Goal: Task Accomplishment & Management: Use online tool/utility

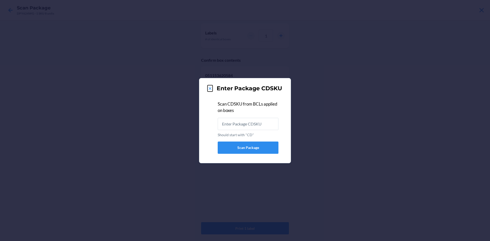
click at [212, 87] on icon at bounding box center [210, 88] width 5 height 5
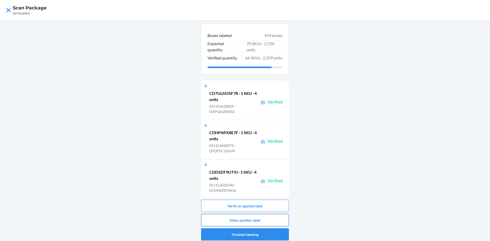
click at [247, 219] on button "Make another label" at bounding box center [245, 220] width 88 height 12
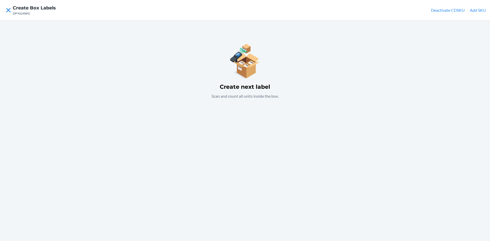
click at [479, 7] on button "Add SKU" at bounding box center [478, 10] width 16 height 6
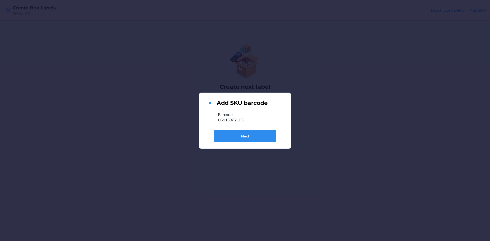
type input "051153621031"
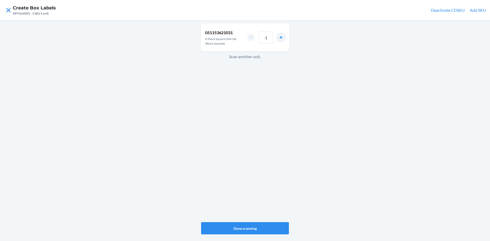
click at [281, 36] on button "increment number" at bounding box center [281, 38] width 8 height 8
type input "2"
click at [253, 228] on button "Done scanning" at bounding box center [245, 228] width 88 height 12
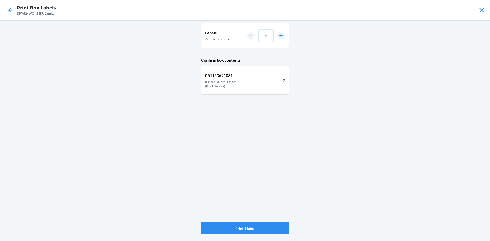
click at [268, 34] on input "1" at bounding box center [266, 36] width 14 height 12
type input "11"
click at [266, 228] on button "Print 11 labels" at bounding box center [245, 228] width 88 height 12
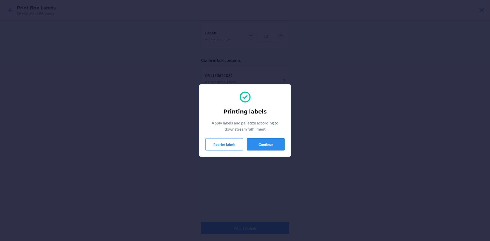
click at [262, 147] on button "Continue" at bounding box center [266, 144] width 38 height 12
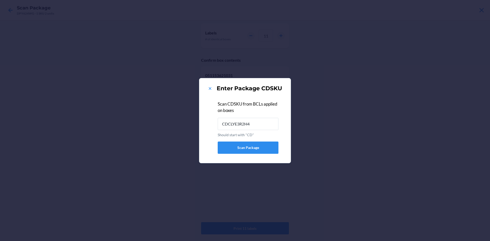
type input "CDCLYE3R2H4"
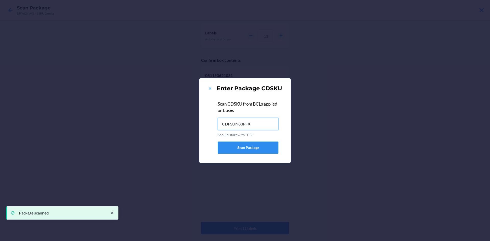
type input "CDFSUN83PFX"
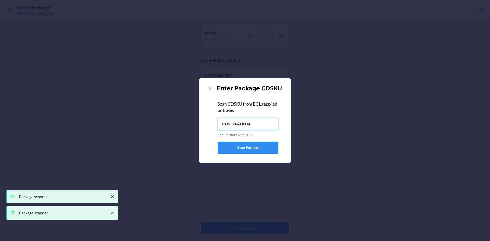
type input "CDST2XALKD4"
type input "CDGFLRTK5HU"
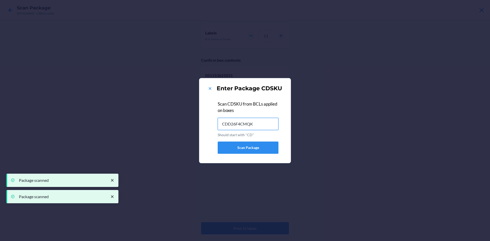
type input "CDD26F4CMQK"
type input "CD8PD8CEGKV"
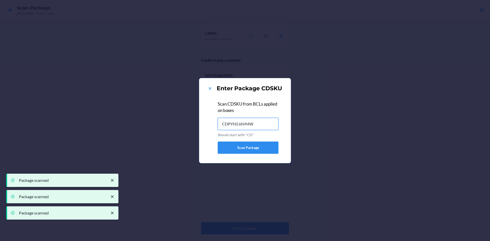
type input "CDPYN5J6VMW"
type input "CDTK57T987J"
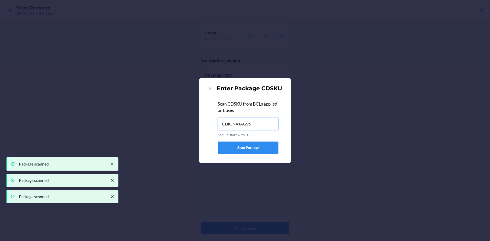
type input "CDKJNAJAGV5"
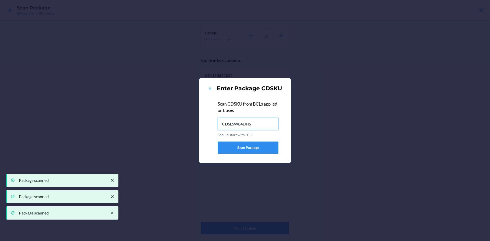
type input "CDSLSWE4DHS"
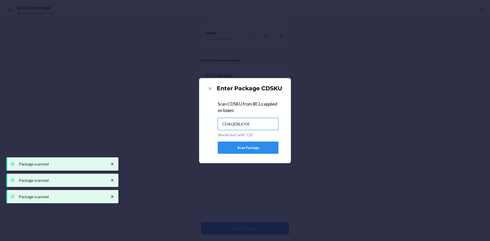
type input "CDAQEBLKYJE"
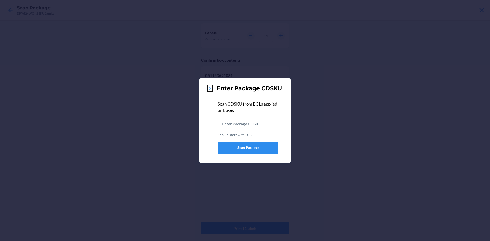
click at [210, 89] on icon at bounding box center [210, 88] width 3 height 3
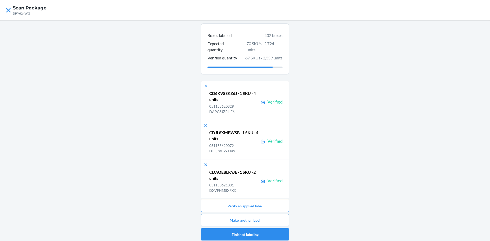
click at [254, 221] on button "Make another label" at bounding box center [245, 220] width 88 height 12
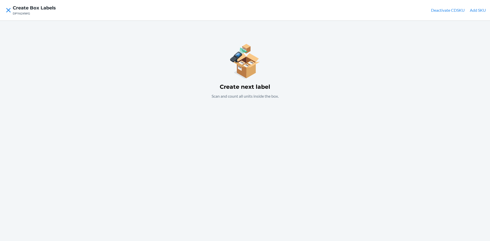
click at [479, 9] on button "Add SKU" at bounding box center [478, 10] width 16 height 6
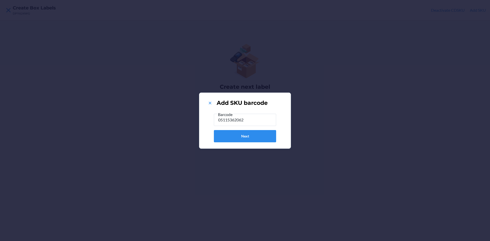
type input "051153620621"
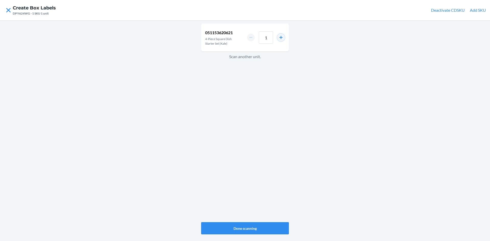
click at [281, 37] on button "increment number" at bounding box center [281, 38] width 8 height 8
type input "4"
click at [261, 225] on button "Done scanning" at bounding box center [245, 228] width 88 height 12
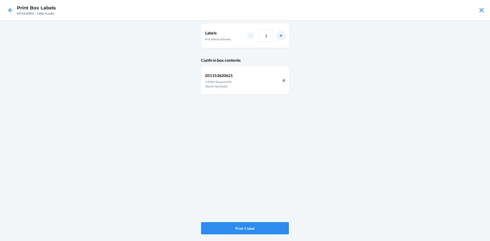
click at [282, 36] on button "increment number" at bounding box center [281, 36] width 8 height 8
type input "5"
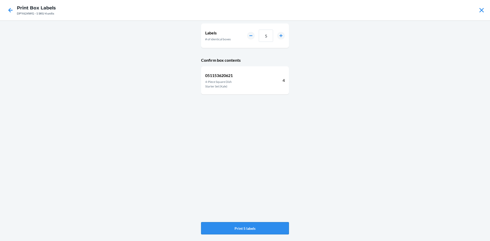
click at [270, 229] on button "Print 5 labels" at bounding box center [245, 228] width 88 height 12
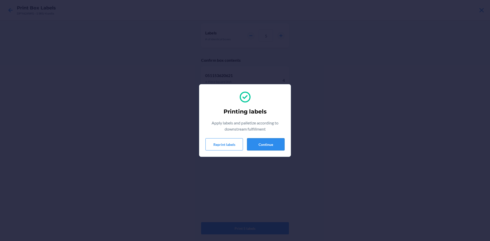
click at [278, 144] on button "Continue" at bounding box center [266, 144] width 38 height 12
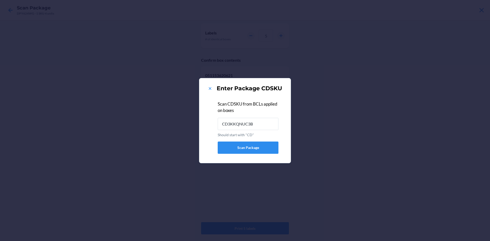
type input "CD3KKQNUC3B"
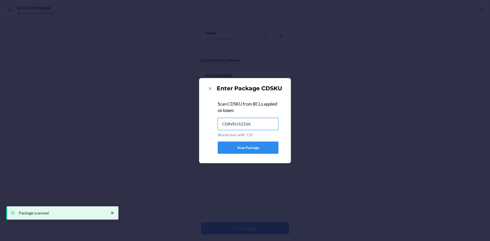
type input "CD8VEU5ZZ6X"
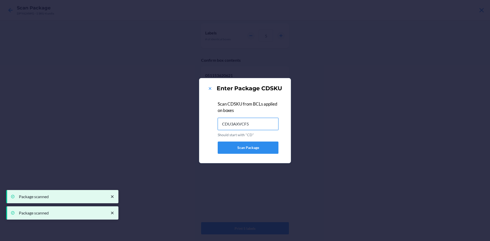
type input "CDU3AXVCF54"
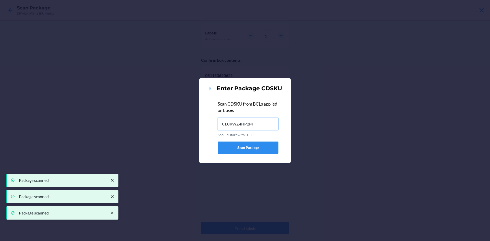
type input "CDJRWZ4HP2M"
type input "CDGSC4XFVRV"
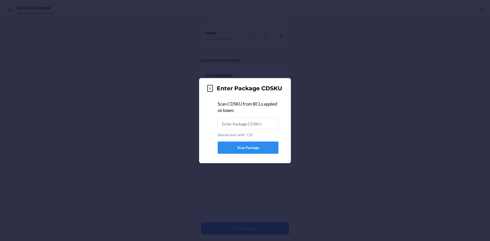
click at [210, 89] on icon at bounding box center [210, 88] width 5 height 5
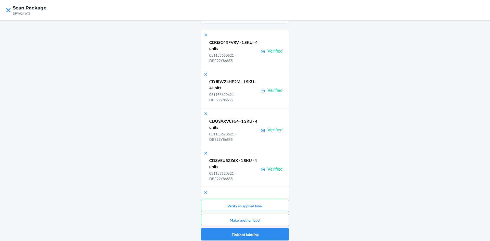
scroll to position [102, 0]
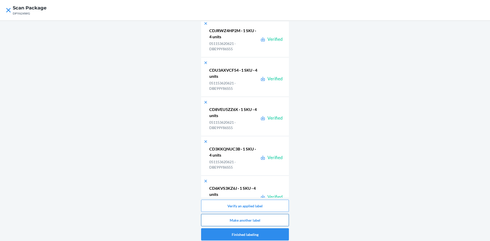
click at [252, 221] on button "Make another label" at bounding box center [245, 220] width 88 height 12
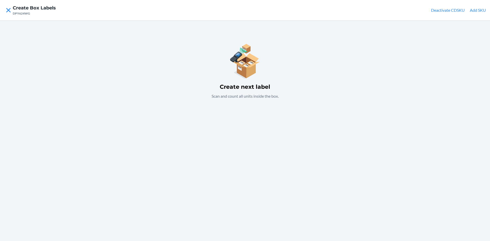
click at [479, 9] on button "Add SKU" at bounding box center [478, 10] width 16 height 6
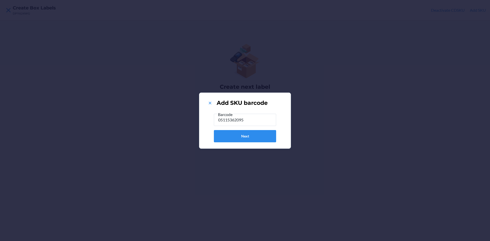
type input "051153620959"
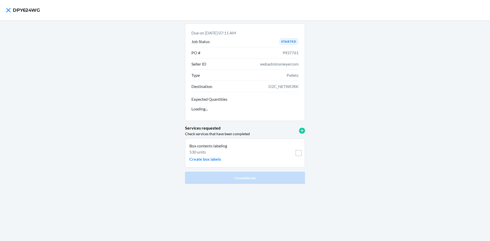
click at [207, 149] on p "Box contents labeling" at bounding box center [234, 146] width 89 height 6
click at [208, 157] on p "Create box labels" at bounding box center [206, 159] width 32 height 6
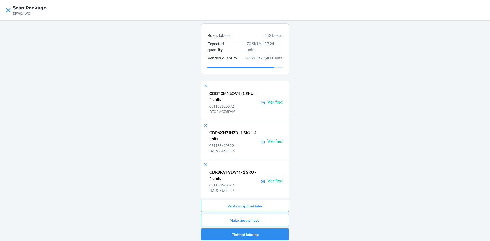
click at [284, 222] on button "Make another label" at bounding box center [245, 220] width 88 height 12
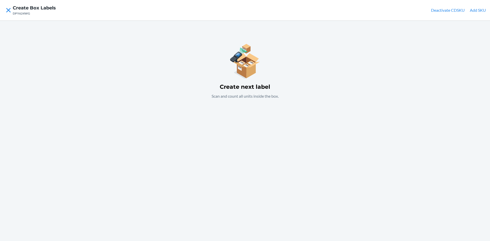
click at [475, 11] on button "Add SKU" at bounding box center [478, 10] width 16 height 6
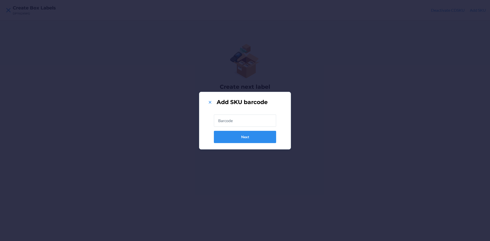
click at [264, 122] on input "text" at bounding box center [245, 121] width 62 height 12
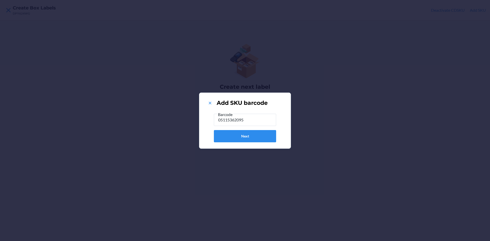
type input "051153620959"
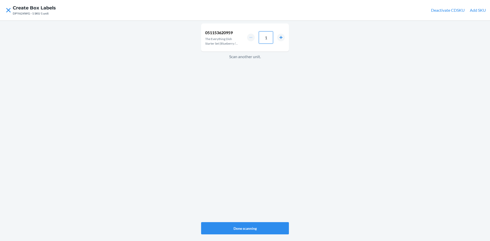
click at [268, 37] on input "1" at bounding box center [266, 37] width 14 height 12
type input "9"
click at [274, 228] on button "Done scanning" at bounding box center [245, 228] width 88 height 12
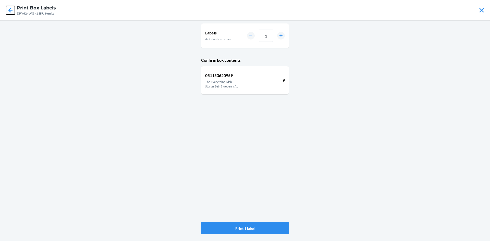
click at [10, 9] on icon at bounding box center [10, 10] width 4 height 4
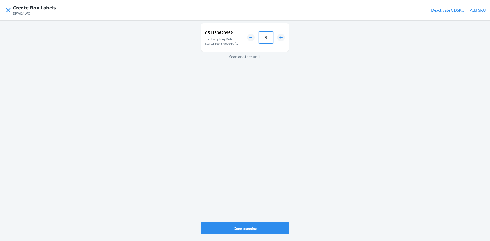
click at [268, 39] on input "9" at bounding box center [266, 37] width 14 height 12
type input "4"
click at [255, 228] on button "Done scanning" at bounding box center [245, 228] width 88 height 12
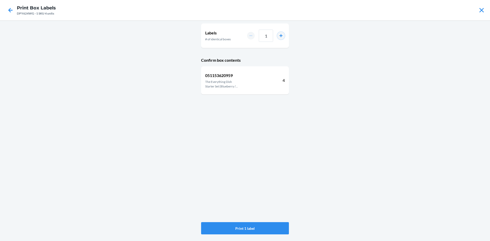
click at [282, 35] on button "increment number" at bounding box center [281, 36] width 8 height 8
click at [270, 36] on input "2" at bounding box center [266, 36] width 14 height 12
type input "09"
click at [273, 230] on button "Print 9 labels" at bounding box center [245, 228] width 88 height 12
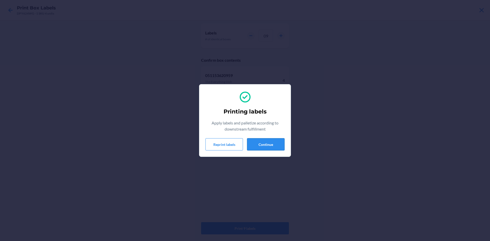
click at [273, 144] on button "Continue" at bounding box center [266, 144] width 38 height 12
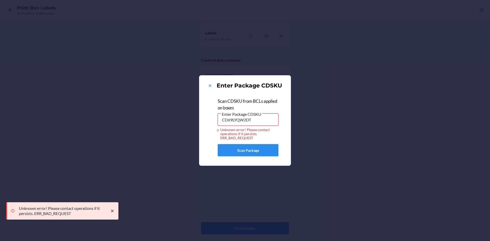
click at [254, 120] on input "CD69LYQW2DT" at bounding box center [248, 120] width 61 height 12
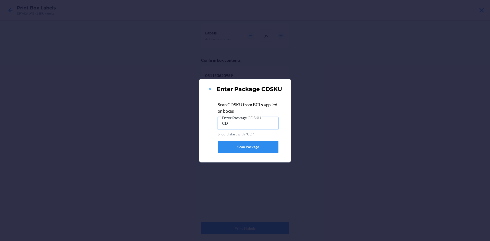
type input "C"
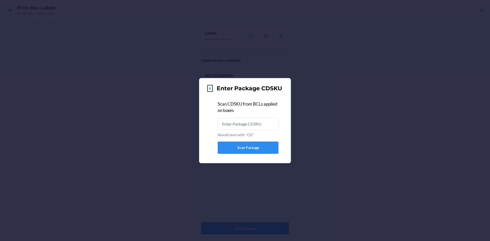
click at [211, 88] on icon at bounding box center [210, 88] width 5 height 5
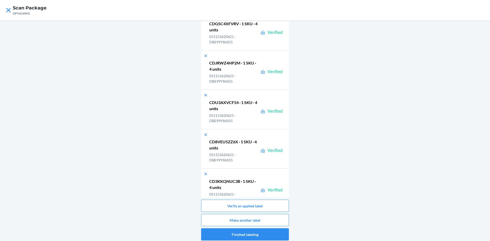
scroll to position [332, 0]
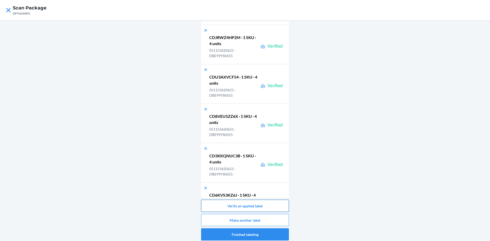
click at [251, 206] on button "Verify an applied label" at bounding box center [245, 206] width 88 height 12
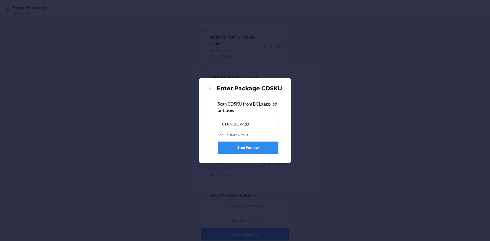
type input "CD69LYQW2DT"
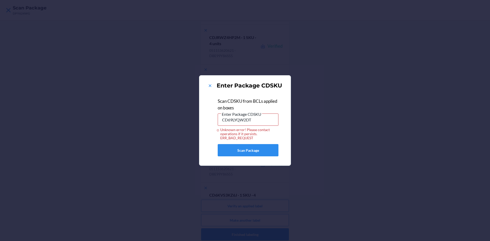
drag, startPoint x: 22, startPoint y: 0, endPoint x: 73, endPoint y: 34, distance: 60.9
click at [131, 46] on div "Enter Package CDSKU Scan CDSKU from BCLs applied on boxes Enter Package CDSKU C…" at bounding box center [245, 120] width 490 height 241
click at [210, 85] on icon at bounding box center [210, 85] width 5 height 5
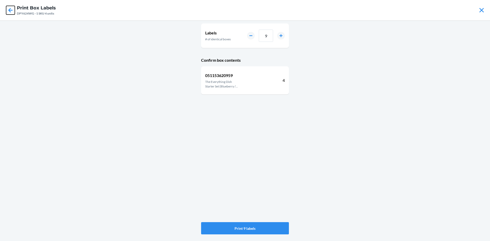
click at [11, 12] on icon at bounding box center [10, 10] width 9 height 9
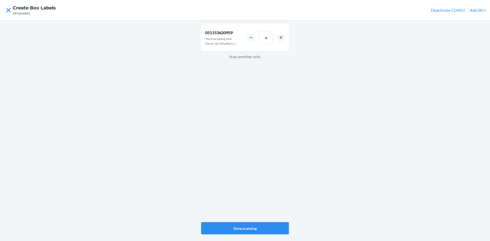
click at [20, 13] on div "DPY624WG" at bounding box center [34, 13] width 43 height 5
copy div "DPY624WG"
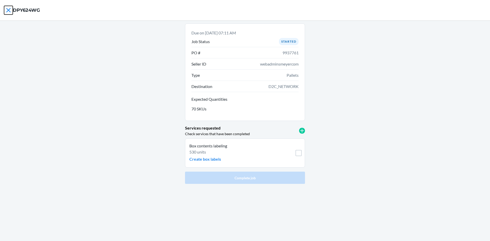
click at [11, 10] on icon at bounding box center [8, 10] width 9 height 9
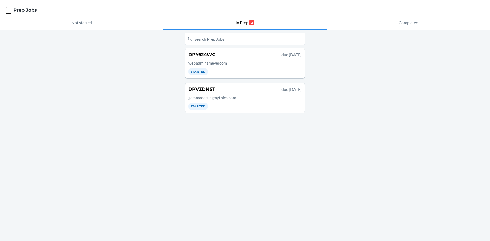
click at [8, 10] on icon "button" at bounding box center [9, 10] width 4 height 3
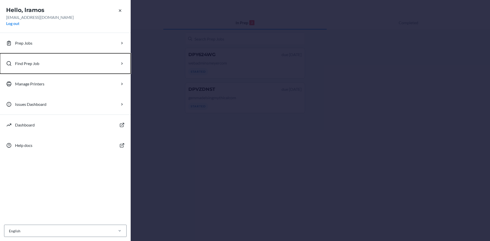
click at [32, 59] on button "Find Prep Job" at bounding box center [65, 63] width 131 height 20
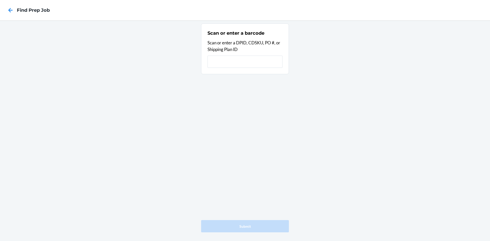
click at [224, 57] on input "text" at bounding box center [245, 62] width 75 height 12
type input "DPY624WG"
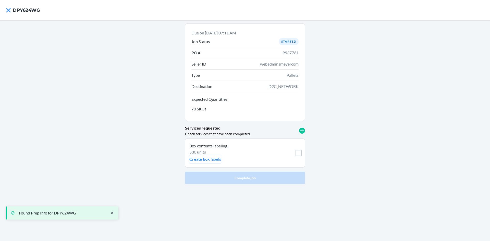
click at [210, 158] on p "Create box labels" at bounding box center [206, 159] width 32 height 6
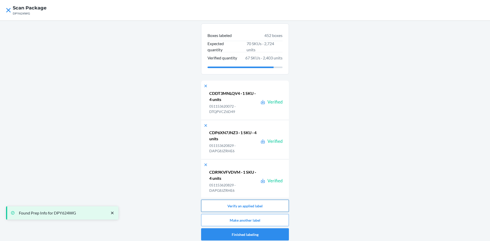
click at [270, 207] on button "Verify an applied label" at bounding box center [245, 206] width 88 height 12
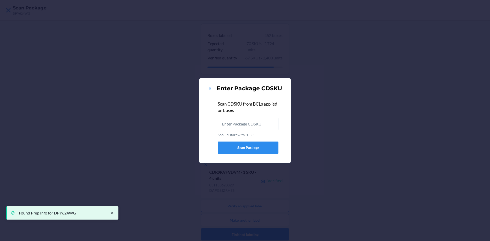
click at [254, 124] on input "Should start with "CD"" at bounding box center [248, 124] width 61 height 12
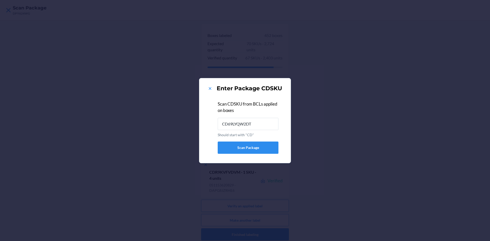
type input "CD69LYQW2DT"
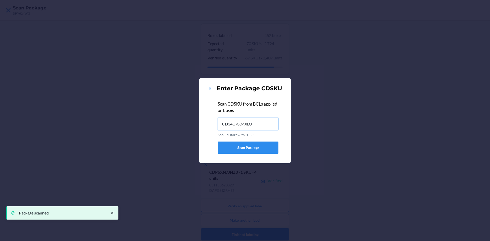
type input "CD34UPXMXDJ"
type input "CD8B8F2XJYW"
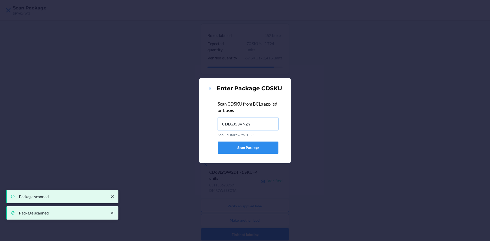
type input "CDEGJ53VNZY"
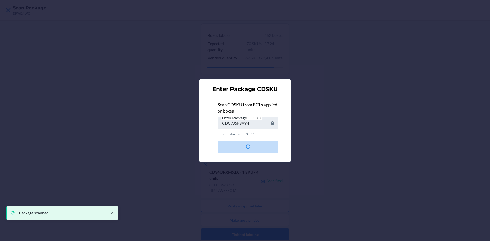
type input "CDB836QHPCE"
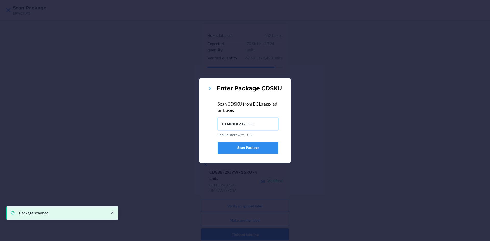
type input "CD4MUGSGHHC"
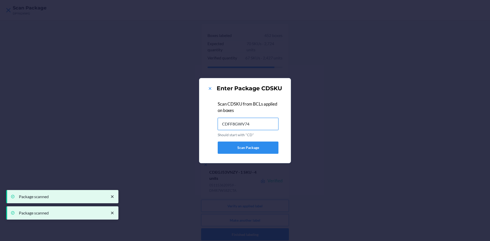
type input "CDFF8GWV74B"
type input "CDLRZG24Z4C"
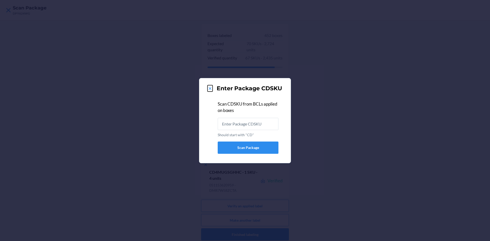
click at [209, 88] on icon at bounding box center [210, 88] width 5 height 5
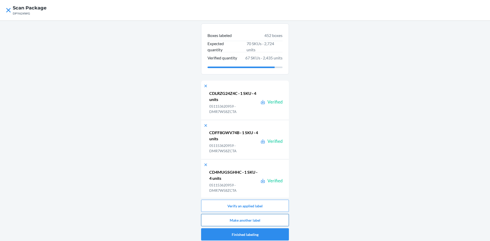
click at [270, 220] on button "Make another label" at bounding box center [245, 220] width 88 height 12
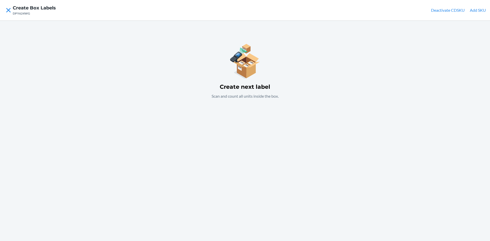
click at [477, 10] on button "Add SKU" at bounding box center [478, 10] width 16 height 6
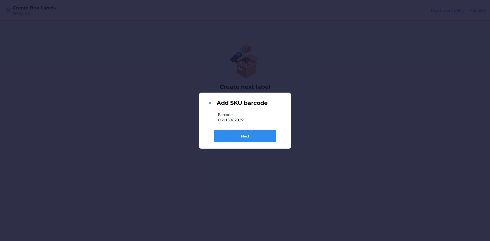
type input "051153620294"
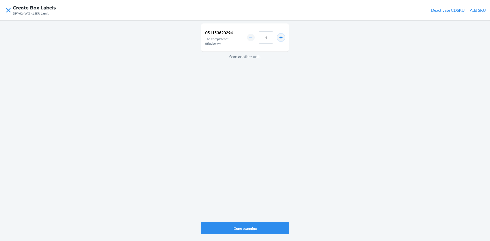
click at [280, 36] on button "increment number" at bounding box center [281, 38] width 8 height 8
type input "2"
click at [257, 228] on button "Done scanning" at bounding box center [245, 228] width 88 height 12
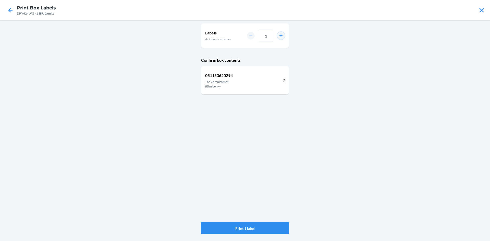
click at [282, 36] on button "increment number" at bounding box center [281, 36] width 8 height 8
type input "3"
click at [257, 228] on button "Print 3 labels" at bounding box center [245, 228] width 88 height 12
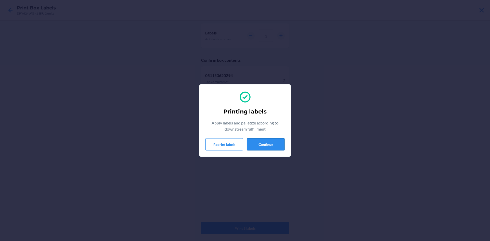
click at [269, 143] on button "Continue" at bounding box center [266, 144] width 38 height 12
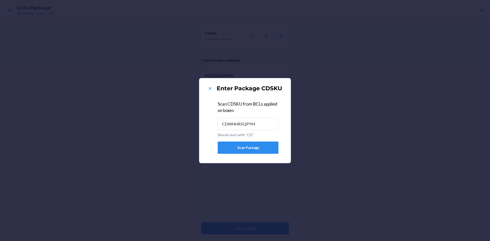
type input "CDWHHR5QPYM"
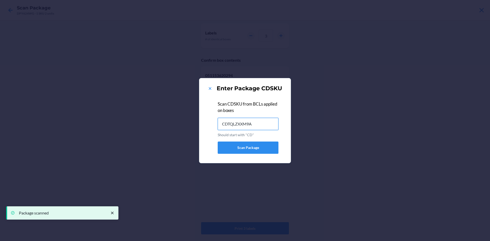
type input "CDTQLZXXM9A"
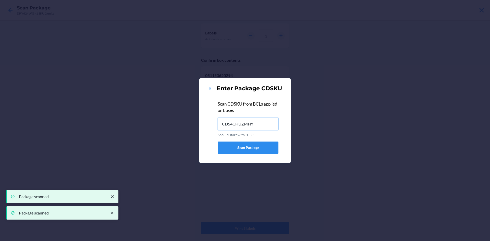
type input "CD54CHUZMHY"
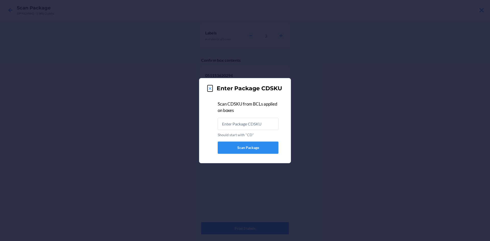
click at [210, 87] on icon at bounding box center [210, 88] width 5 height 5
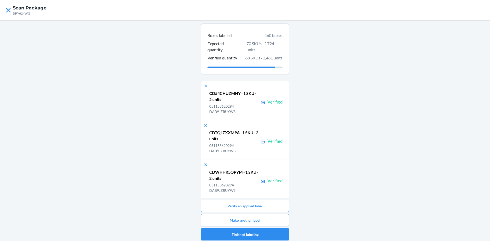
click at [270, 220] on button "Make another label" at bounding box center [245, 220] width 88 height 12
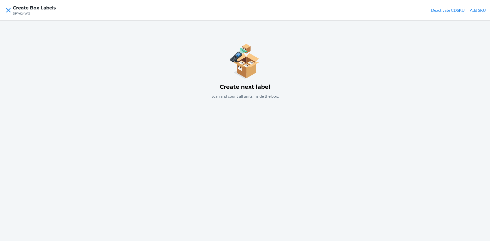
click at [477, 8] on button "Add SKU" at bounding box center [478, 10] width 16 height 6
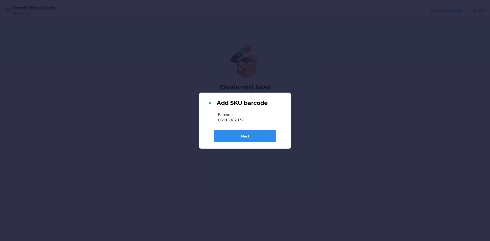
type input "051153620775"
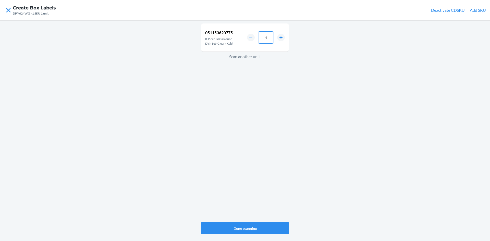
click at [269, 38] on input "1" at bounding box center [266, 37] width 14 height 12
click at [281, 37] on button "increment number" at bounding box center [281, 38] width 8 height 8
type input "2"
click at [254, 227] on button "Done scanning" at bounding box center [245, 228] width 88 height 12
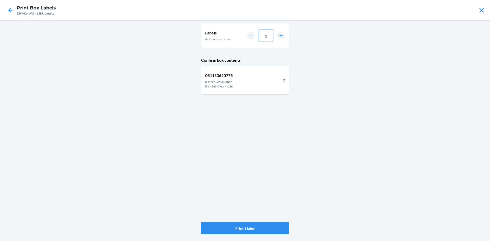
click at [271, 37] on input "1" at bounding box center [266, 36] width 14 height 12
type input "10"
click at [277, 230] on button "Print 10 labels" at bounding box center [245, 228] width 88 height 12
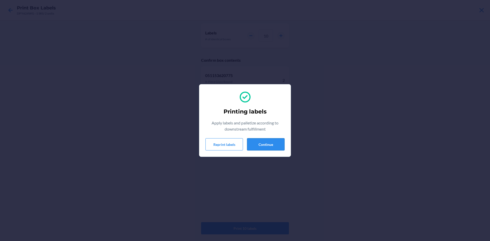
click at [269, 144] on button "Continue" at bounding box center [266, 144] width 38 height 12
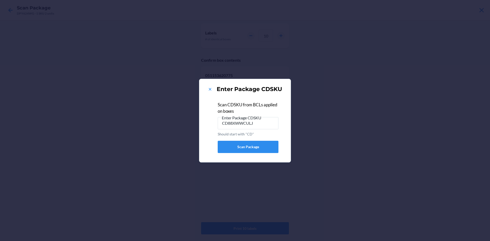
type input "CD88XWWCULJ"
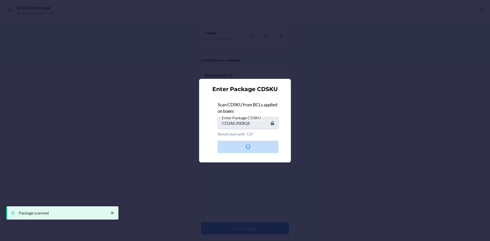
type input "CDR2CPK6N7G"
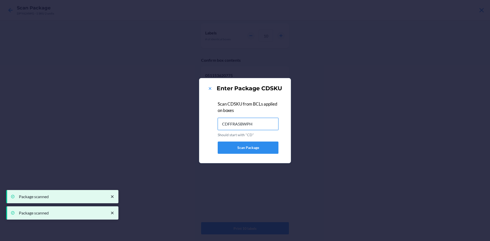
type input "CDFFRA5BWPH"
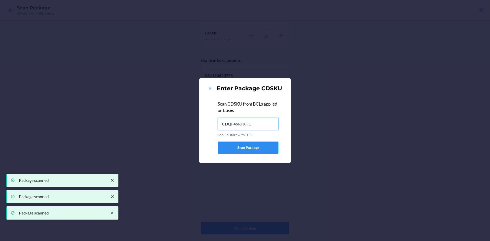
type input "CDQF49RFXHC"
type input "CD9RJKL3DJH"
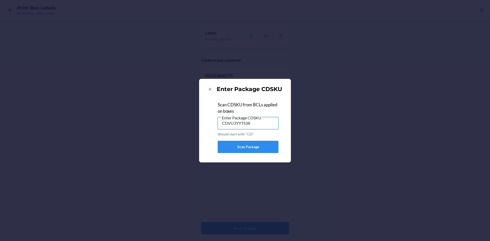
click at [254, 124] on input "CDVU3YYTS38" at bounding box center [248, 123] width 61 height 12
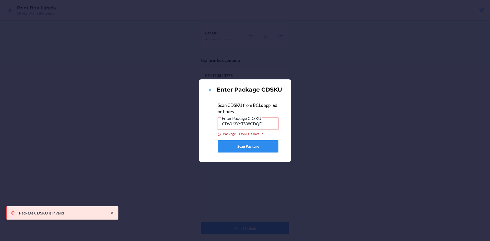
click at [267, 125] on input "CDVU3YYTS38CDQF49RFXHC" at bounding box center [248, 124] width 61 height 12
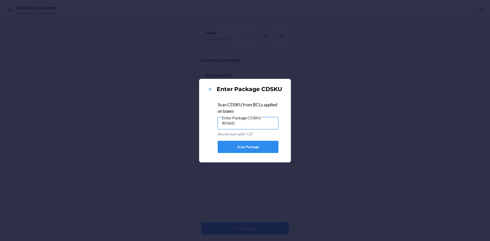
click at [243, 122] on input "RFXHC" at bounding box center [248, 123] width 61 height 12
type input "R"
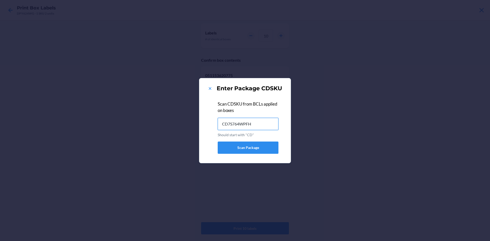
type input "CD7S764WPFH"
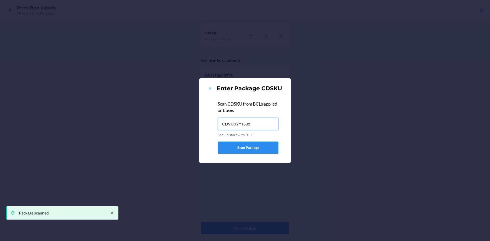
type input "CDVU3YYTS38"
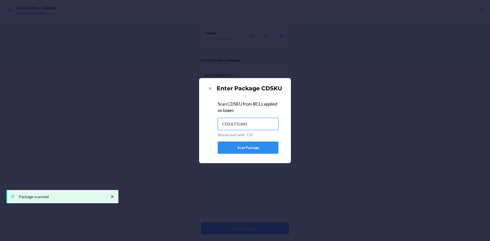
type input "CD5JLTTL842"
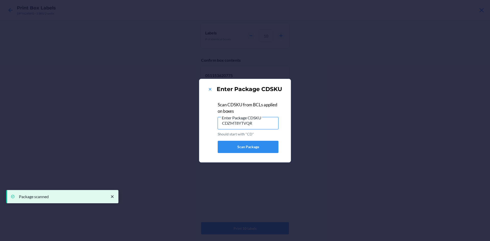
type input "CDZMT8YTVQR"
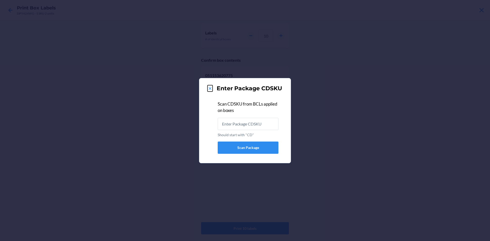
click at [208, 86] on icon at bounding box center [210, 88] width 5 height 5
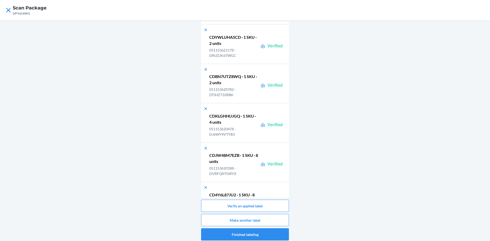
scroll to position [18431, 0]
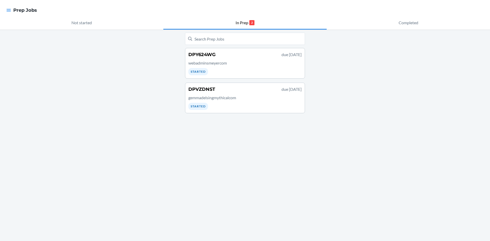
click at [207, 62] on p "webadminsmeyercom" at bounding box center [244, 63] width 113 height 6
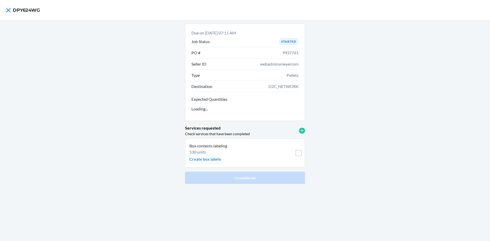
click at [202, 148] on p "Box contents labeling" at bounding box center [234, 146] width 89 height 6
click at [206, 158] on p "Create box labels" at bounding box center [206, 159] width 32 height 6
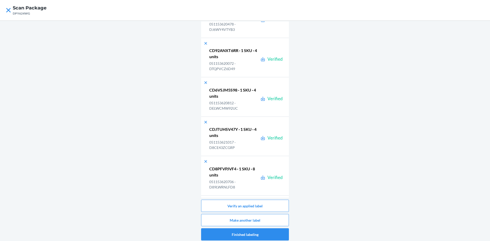
scroll to position [18510, 0]
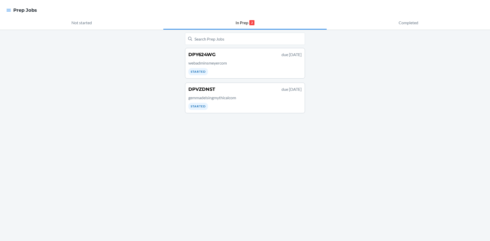
click at [255, 67] on div "DPY624WG due [DATE] webadminsmeyercom Started" at bounding box center [244, 63] width 113 height 24
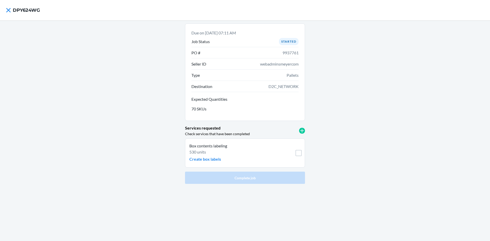
click at [238, 158] on div "Box contents labeling 530 units Create box labels" at bounding box center [234, 153] width 89 height 20
click at [199, 159] on p "Create box labels" at bounding box center [206, 159] width 32 height 6
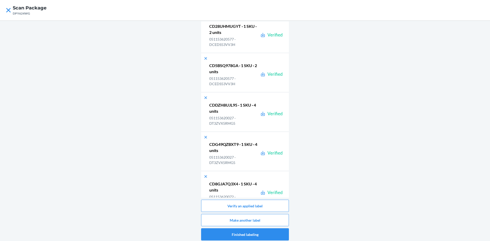
scroll to position [18510, 0]
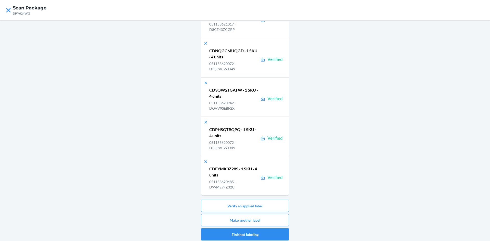
click at [260, 221] on button "Make another label" at bounding box center [245, 220] width 88 height 12
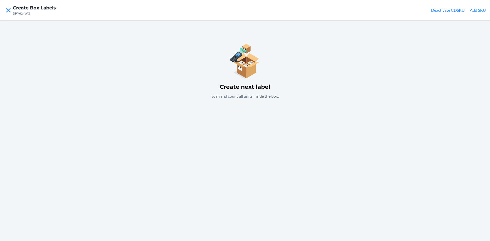
click at [479, 9] on button "Add SKU" at bounding box center [478, 10] width 16 height 6
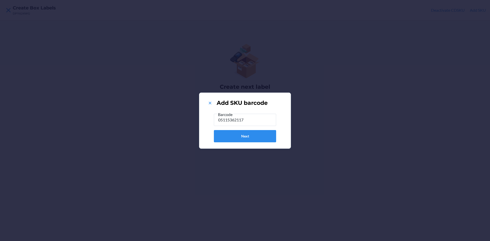
type input "051153621178"
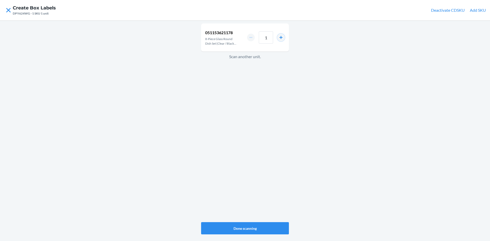
click at [282, 36] on button "increment number" at bounding box center [281, 38] width 8 height 8
type input "4"
click at [249, 228] on button "Done scanning" at bounding box center [245, 228] width 88 height 12
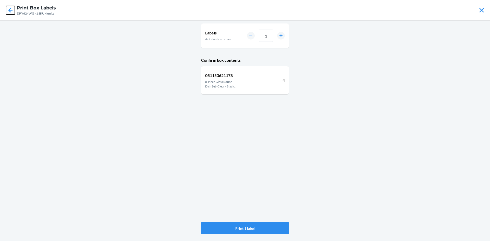
click at [10, 8] on icon at bounding box center [10, 10] width 9 height 9
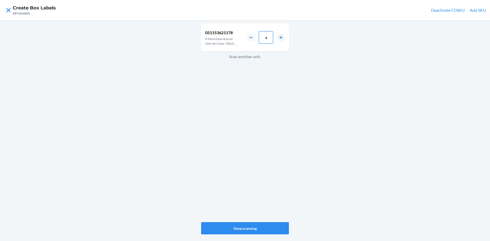
click at [267, 38] on input "4" at bounding box center [266, 37] width 14 height 12
type input "2"
click at [258, 226] on button "Done scanning" at bounding box center [245, 228] width 88 height 12
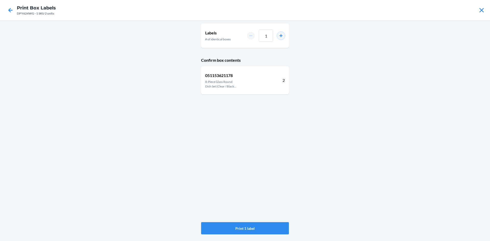
click at [281, 36] on button "increment number" at bounding box center [281, 36] width 8 height 8
type input "4"
click at [256, 229] on button "Print 4 labels" at bounding box center [245, 228] width 88 height 12
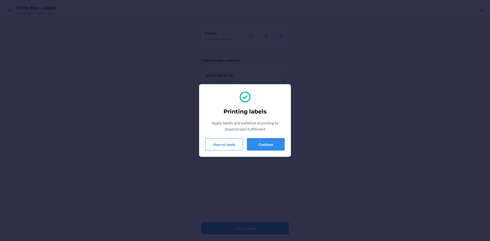
click at [264, 142] on button "Continue" at bounding box center [266, 144] width 38 height 12
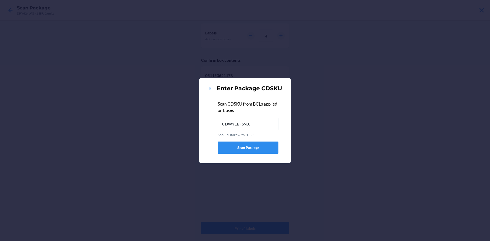
type input "CDWYEBF59LC"
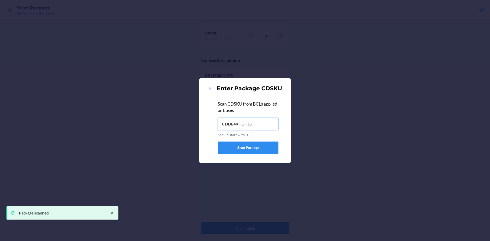
type input "CDDB4XHUHJU"
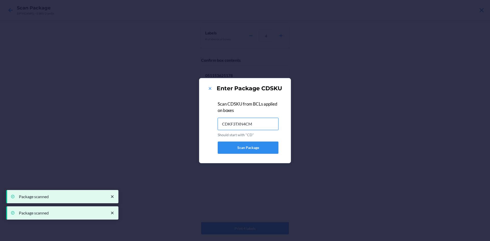
type input "CDKF3TXN4CM"
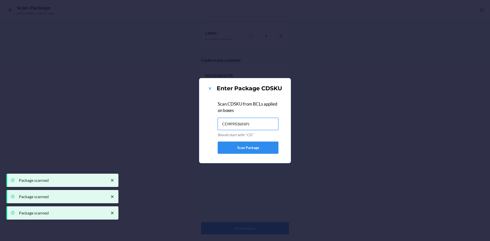
type input "CD9PPE86NPJ"
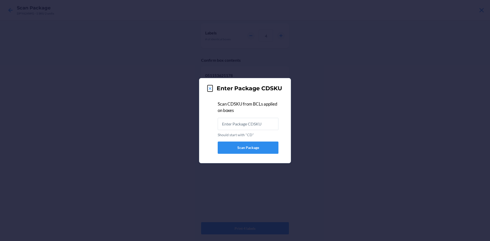
click at [211, 88] on icon at bounding box center [210, 88] width 5 height 5
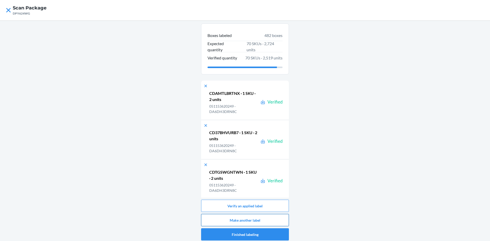
click at [264, 218] on button "Make another label" at bounding box center [245, 220] width 88 height 12
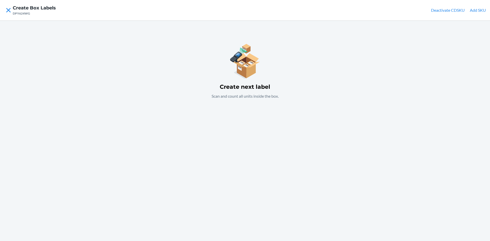
click at [481, 10] on button "Add SKU" at bounding box center [478, 10] width 16 height 6
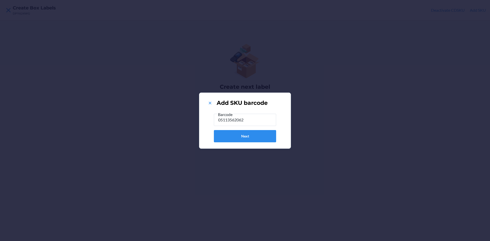
type input "051135620621"
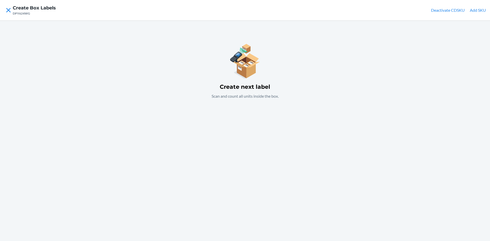
click at [477, 9] on button "Add SKU" at bounding box center [478, 10] width 16 height 6
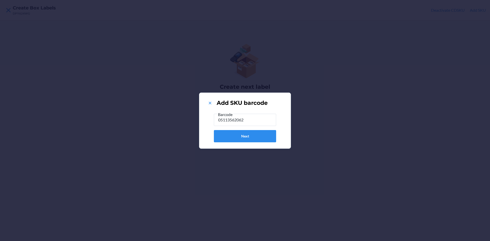
type input "051135620621"
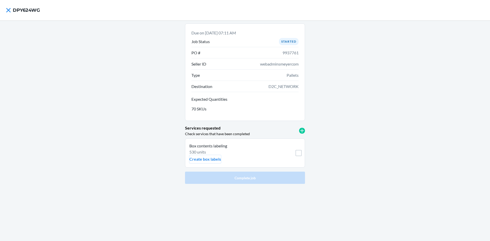
click at [211, 159] on p "Create box labels" at bounding box center [206, 159] width 32 height 6
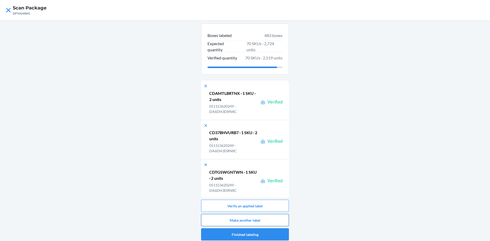
click at [267, 221] on button "Make another label" at bounding box center [245, 220] width 88 height 12
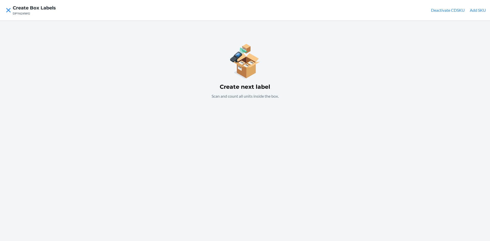
click at [480, 10] on button "Add SKU" at bounding box center [478, 10] width 16 height 6
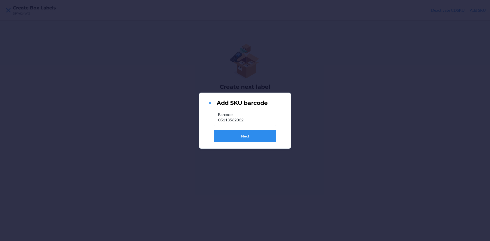
type input "051135620621"
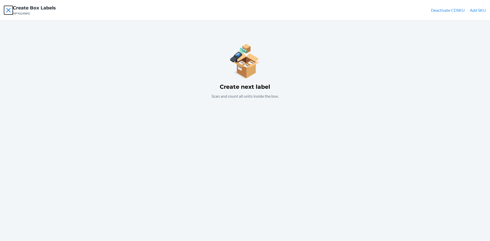
click at [8, 9] on icon at bounding box center [8, 10] width 9 height 9
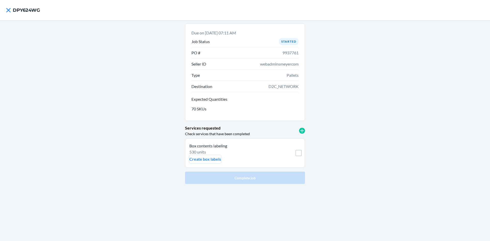
click at [205, 157] on p "Create box labels" at bounding box center [206, 159] width 32 height 6
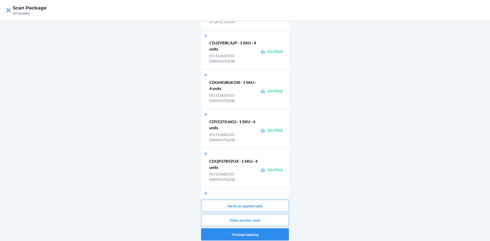
scroll to position [18945, 0]
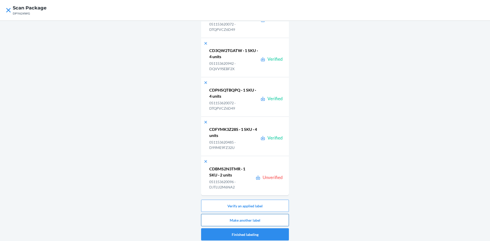
click at [275, 215] on button "Make another label" at bounding box center [245, 220] width 88 height 12
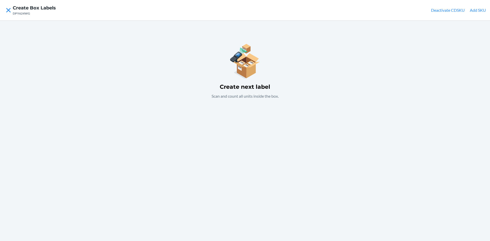
click at [479, 9] on button "Add SKU" at bounding box center [478, 10] width 16 height 6
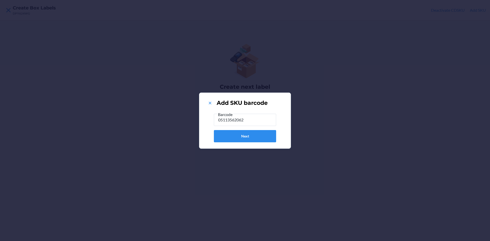
type input "051135620621"
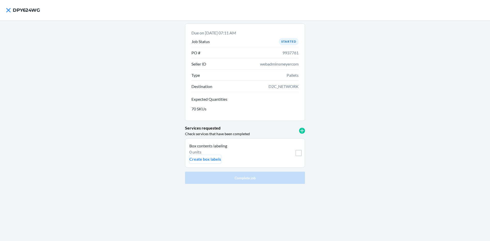
click at [214, 157] on p "Create box labels" at bounding box center [206, 159] width 32 height 6
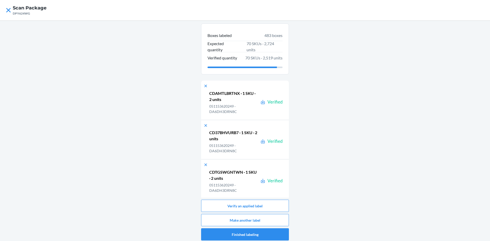
click at [22, 14] on div "DPY624WG" at bounding box center [30, 13] width 34 height 5
copy div "DPY624WG"
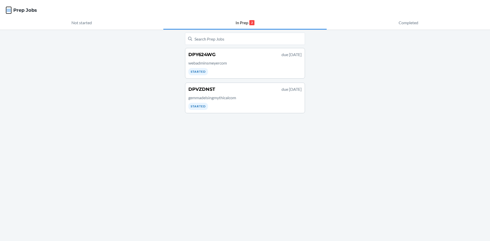
click at [8, 10] on icon "button" at bounding box center [9, 10] width 4 height 3
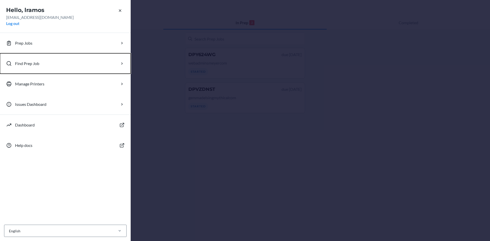
click at [45, 66] on button "Find Prep Job" at bounding box center [65, 63] width 131 height 20
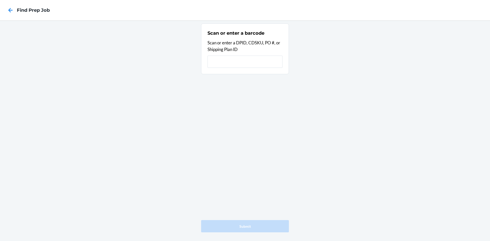
click at [239, 63] on input "text" at bounding box center [245, 62] width 75 height 12
type input "DPY624WG"
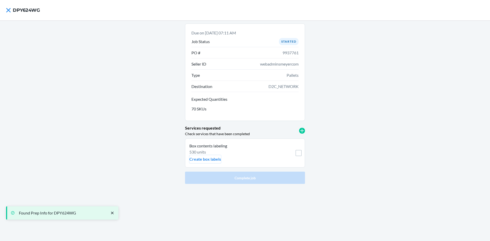
click at [209, 160] on p "Create box labels" at bounding box center [206, 159] width 32 height 6
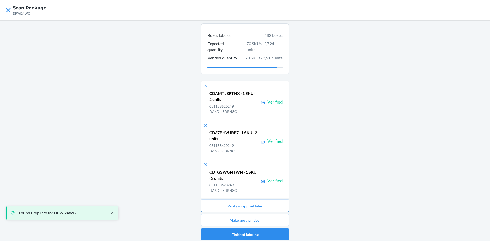
click at [263, 206] on button "Verify an applied label" at bounding box center [245, 206] width 88 height 12
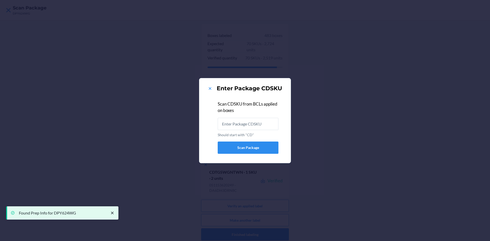
click at [248, 122] on input "Should start with "CD"" at bounding box center [248, 124] width 61 height 12
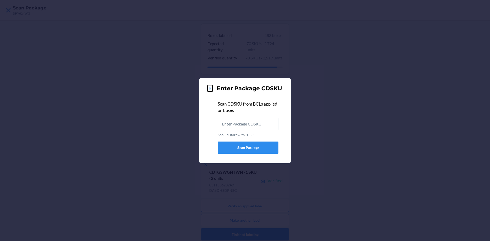
click at [210, 87] on icon at bounding box center [210, 88] width 5 height 5
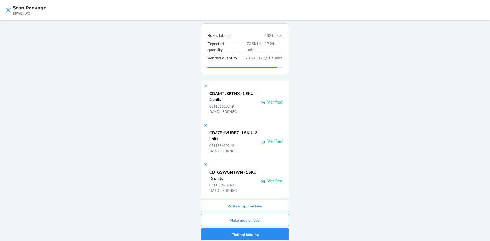
click at [276, 221] on button "Make another label" at bounding box center [245, 220] width 88 height 12
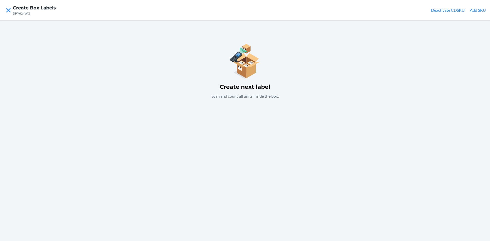
click at [478, 9] on button "Add SKU" at bounding box center [478, 10] width 16 height 6
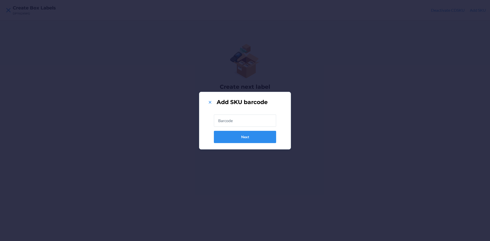
click at [256, 123] on input "text" at bounding box center [245, 121] width 62 height 12
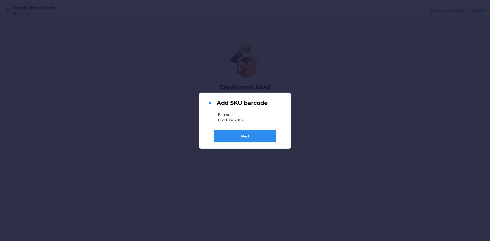
type input "051135620621"
click at [247, 138] on button "Next" at bounding box center [245, 136] width 62 height 12
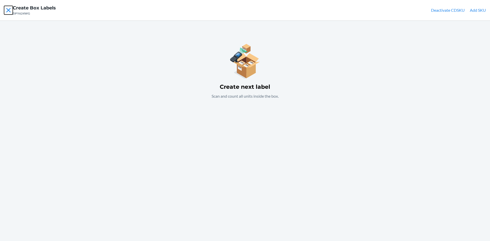
click at [7, 10] on icon at bounding box center [8, 10] width 9 height 9
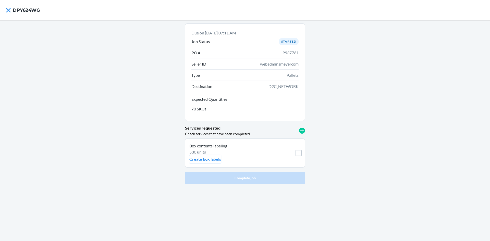
click at [212, 158] on p "Create box labels" at bounding box center [206, 159] width 32 height 6
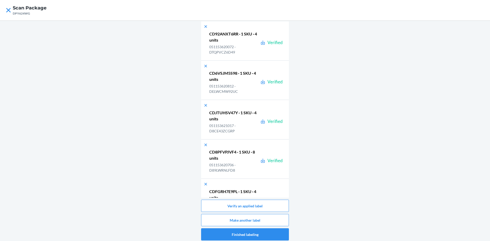
scroll to position [18945, 0]
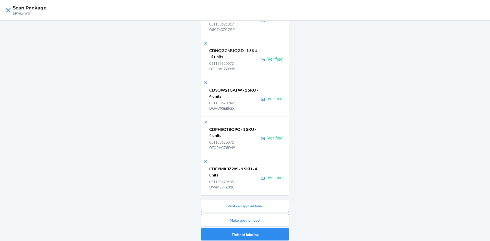
click at [261, 219] on button "Make another label" at bounding box center [245, 220] width 88 height 12
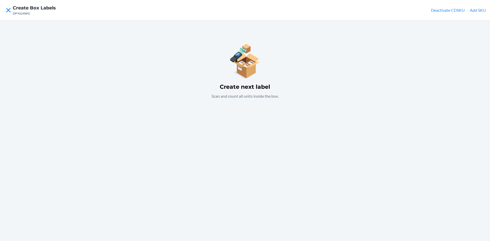
click at [482, 10] on button "Add SKU" at bounding box center [478, 10] width 16 height 6
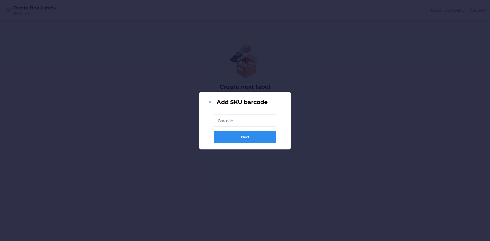
click at [258, 121] on input "text" at bounding box center [245, 121] width 62 height 12
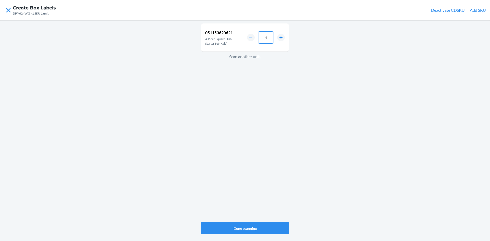
click at [268, 33] on input "1" at bounding box center [266, 37] width 14 height 12
click at [281, 38] on button "increment number" at bounding box center [281, 38] width 8 height 8
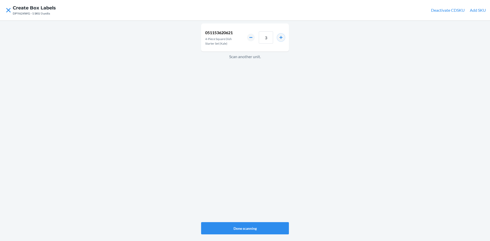
type input "4"
click at [260, 227] on button "Done scanning" at bounding box center [245, 228] width 88 height 12
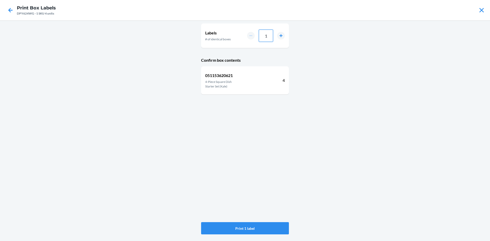
click at [271, 35] on input "1" at bounding box center [266, 36] width 14 height 12
type input "17"
click at [255, 227] on button "Print 17 labels" at bounding box center [245, 228] width 88 height 12
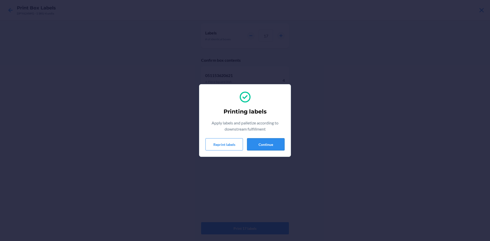
click at [269, 143] on button "Continue" at bounding box center [266, 144] width 38 height 12
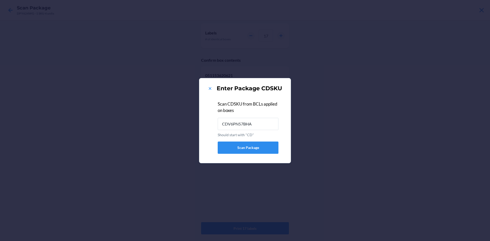
type input "CDV6PN57BHA"
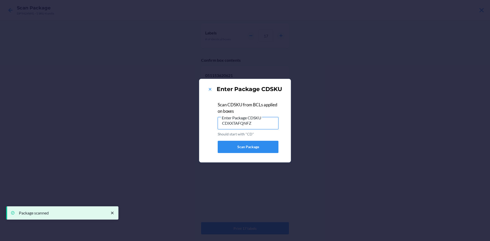
type input "CDXXTAFQNFZ"
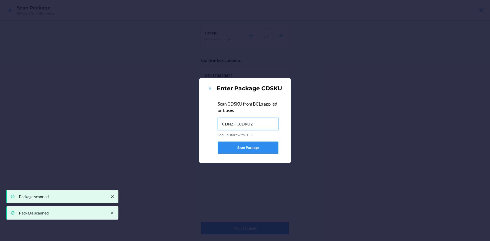
type input "CDNZHQJDRU2"
type input "CDFHM8X2MZ8"
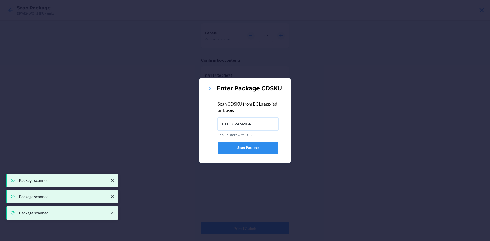
type input "CDJLPVA6MGR"
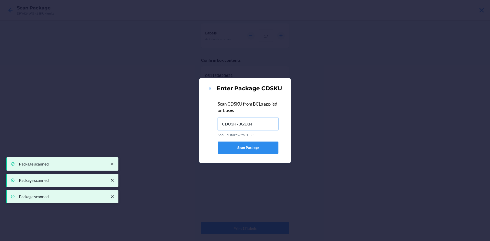
type input "CDU3H73G3XN"
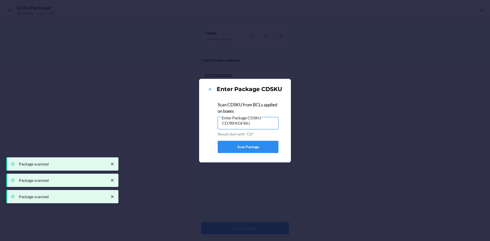
type input "CD7RFKGF4XJ"
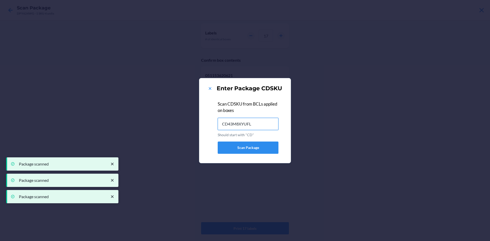
type input "CD43M8XYUFL"
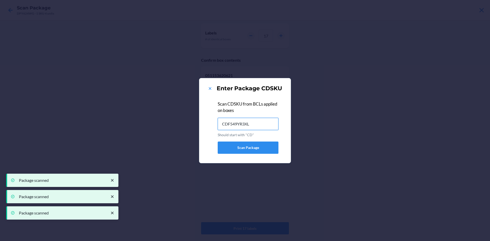
type input "CDF549YR3XL"
type input "CD2MMR88R88"
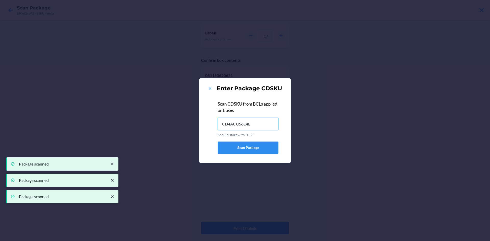
type input "CD4ACU56E4E"
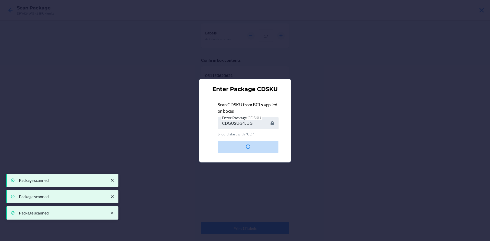
type input "CDN9VQAE3LY"
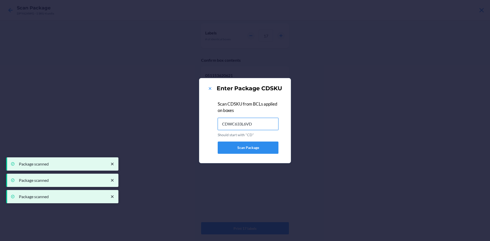
type input "CDWC633L6VD"
type input "CDNB37G6TB2"
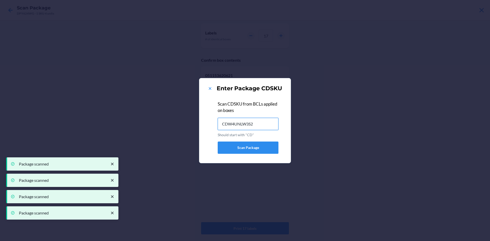
type input "CDW4UNLW3S2"
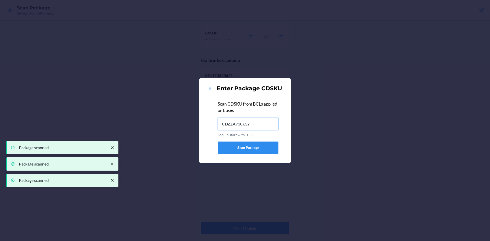
type input "CDZZA73C6SY"
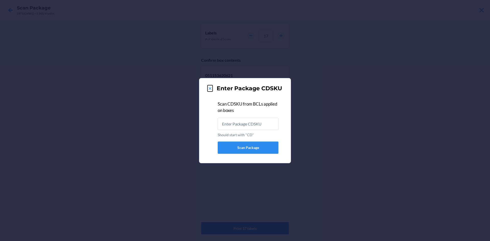
click at [210, 88] on icon at bounding box center [210, 88] width 3 height 3
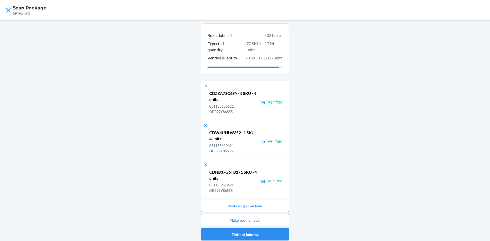
click at [265, 223] on button "Make another label" at bounding box center [245, 220] width 88 height 12
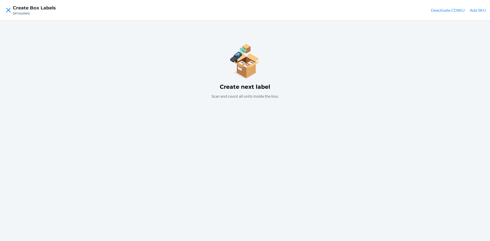
click at [479, 10] on button "Add SKU" at bounding box center [478, 10] width 16 height 6
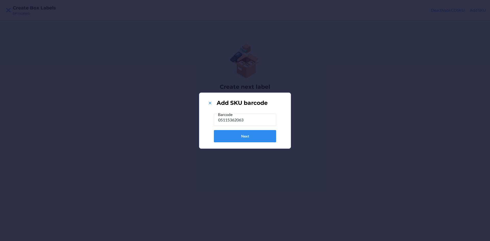
type input "051153620638"
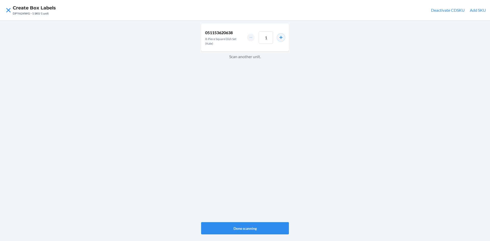
click at [282, 38] on button "increment number" at bounding box center [281, 38] width 8 height 8
type input "2"
click at [252, 228] on button "Done scanning" at bounding box center [245, 228] width 88 height 12
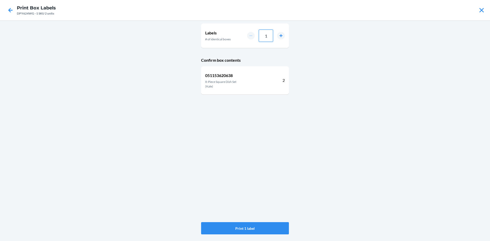
click at [267, 37] on input "1" at bounding box center [266, 36] width 14 height 12
type input "021"
click at [267, 230] on button "Print 21 labels" at bounding box center [245, 228] width 88 height 12
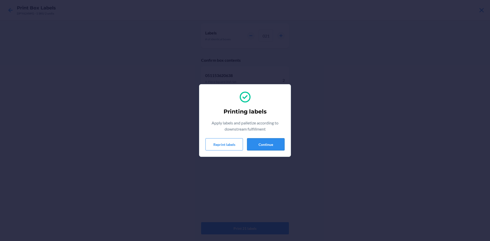
click at [273, 144] on button "Continue" at bounding box center [266, 144] width 38 height 12
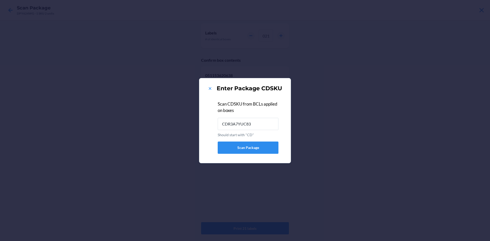
type input "CDR3A7YUC83"
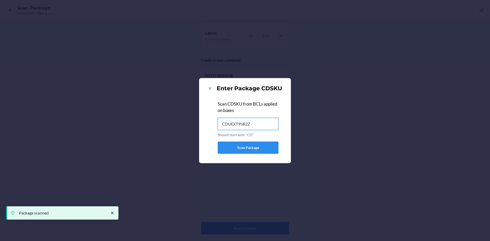
type input "CDUEXT95B2Z"
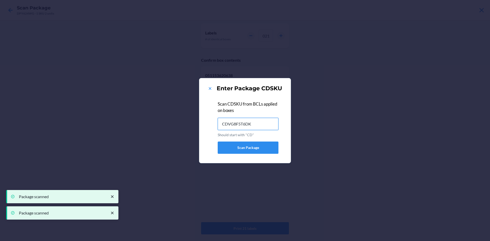
type input "CDVG8F5T6DK"
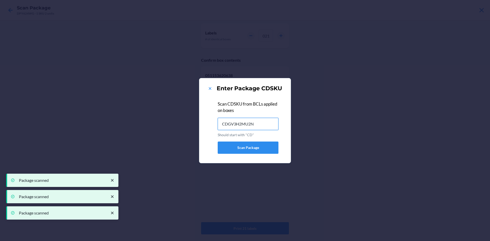
type input "CDGV3H2MU2N"
type input "CDCZYFVFMXE"
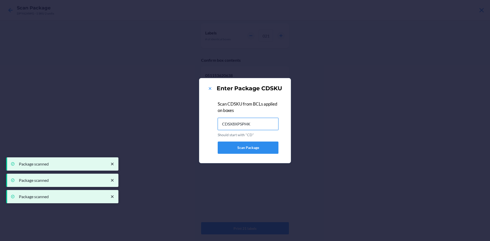
type input "CDSX8XPSPHK"
type input "CDQQSV2SX8J"
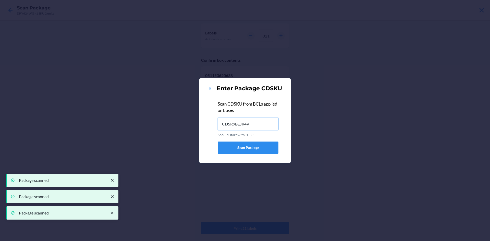
type input "CD5R9BEJR4V"
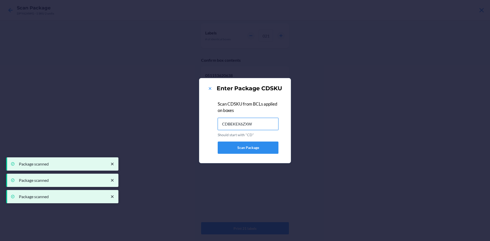
type input "CDBEKEX6ZXW"
type input "CD6GJ35YX3Y"
type input "CD462TRRPBQ"
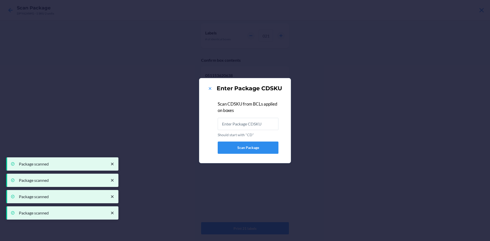
type input "CDRT54W97CF"
type input "CDFEAFTBMT4"
type input "CD89DWP7GWM"
type input "CDPNK4JW9S9"
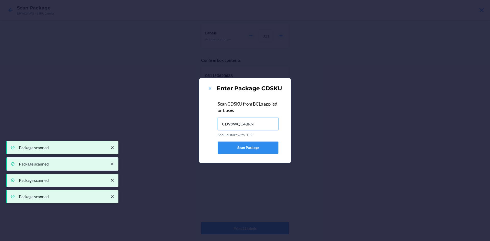
type input "CDV9WQC4BRN"
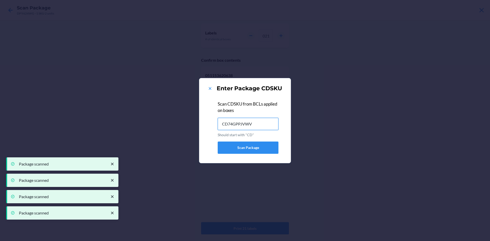
type input "CD74GPPJVWV"
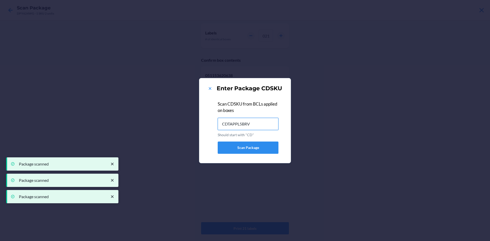
type input "CDTAPPL5BRV"
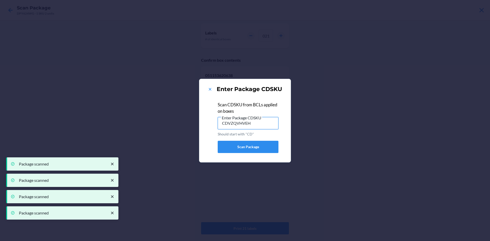
type input "CDVZQVHVEH2"
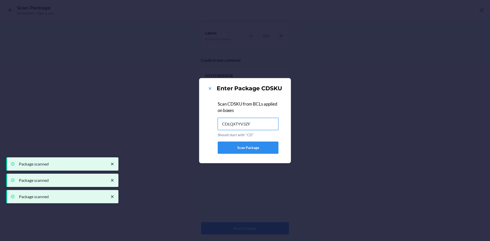
type input "CDLQXTYV3ZF"
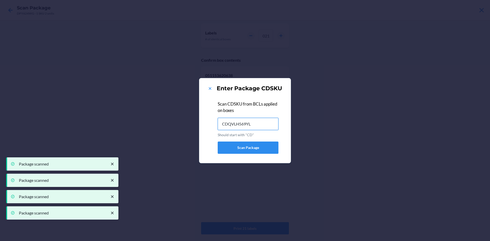
type input "CDQVLH569YL"
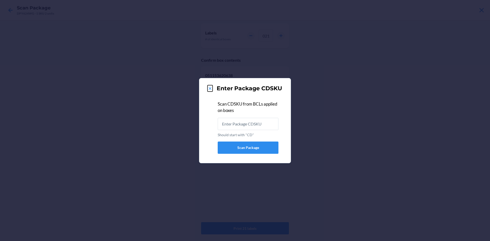
click at [209, 88] on icon at bounding box center [210, 88] width 3 height 3
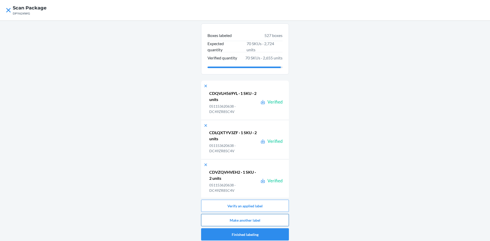
click at [267, 221] on button "Make another label" at bounding box center [245, 220] width 88 height 12
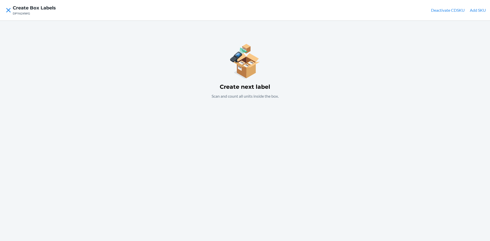
click at [479, 9] on button "Add SKU" at bounding box center [478, 10] width 16 height 6
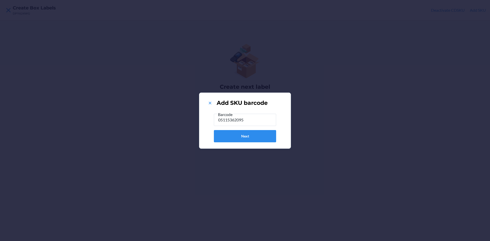
type input "051153620959"
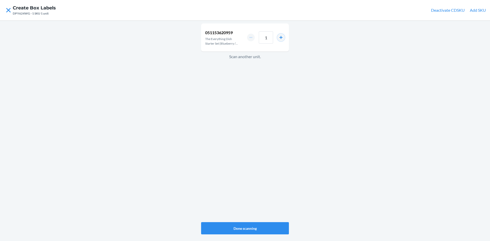
click at [283, 38] on button "increment number" at bounding box center [281, 38] width 8 height 8
click at [282, 37] on button "increment number" at bounding box center [281, 38] width 8 height 8
click at [282, 36] on button "increment number" at bounding box center [281, 38] width 8 height 8
type input "4"
click at [249, 228] on button "Done scanning" at bounding box center [245, 228] width 88 height 12
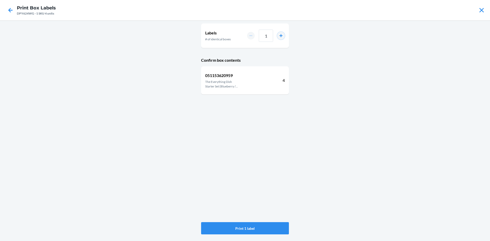
click at [282, 37] on button "increment number" at bounding box center [281, 36] width 8 height 8
type input "2"
click at [265, 225] on button "Print 2 labels" at bounding box center [245, 228] width 88 height 12
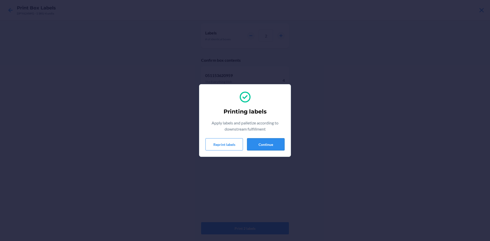
click at [261, 145] on button "Continue" at bounding box center [266, 144] width 38 height 12
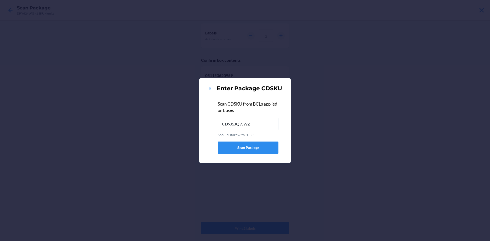
type input "CD9J5JQ9JWZ"
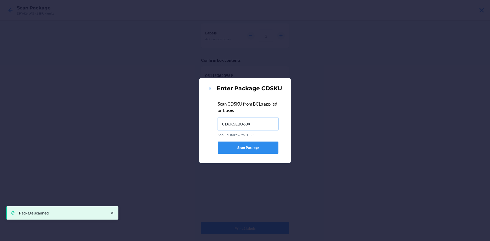
type input "CD6K5EBU63X"
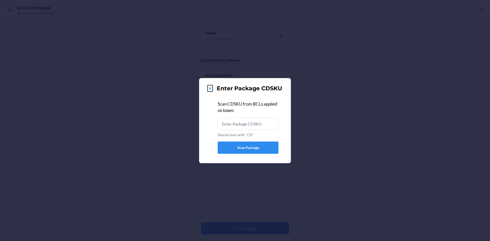
click at [209, 87] on icon at bounding box center [210, 88] width 5 height 5
